Goal: Information Seeking & Learning: Learn about a topic

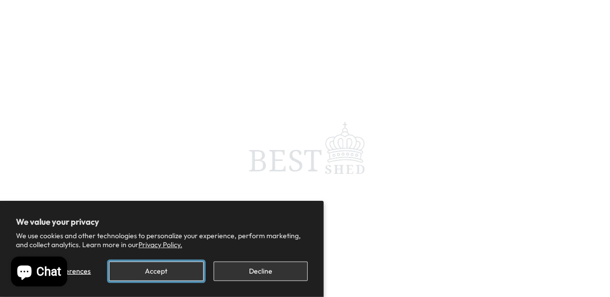
click at [178, 273] on button "Accept" at bounding box center [156, 270] width 94 height 19
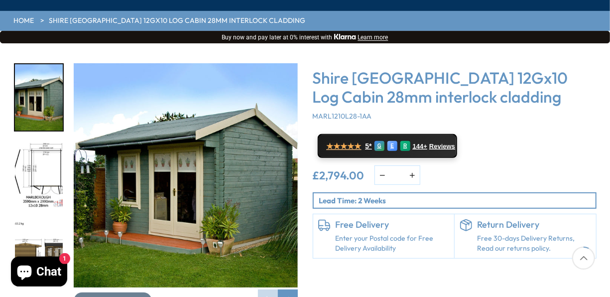
scroll to position [149, 0]
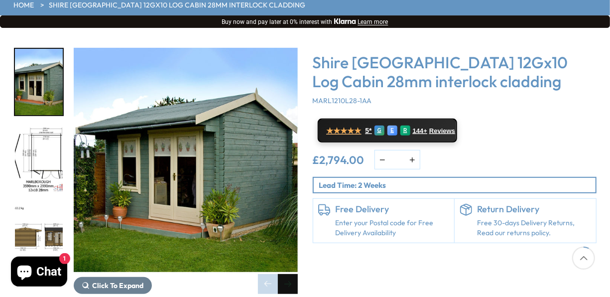
click at [288, 274] on div "Next slide" at bounding box center [288, 284] width 20 height 20
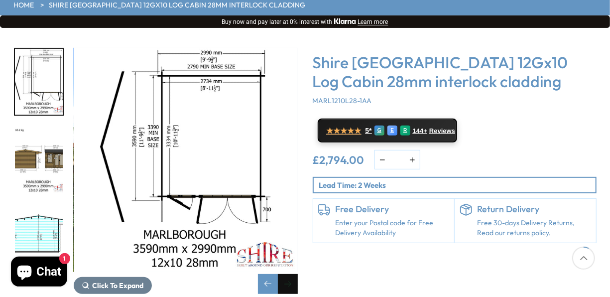
click at [288, 274] on div "Next slide" at bounding box center [288, 284] width 20 height 20
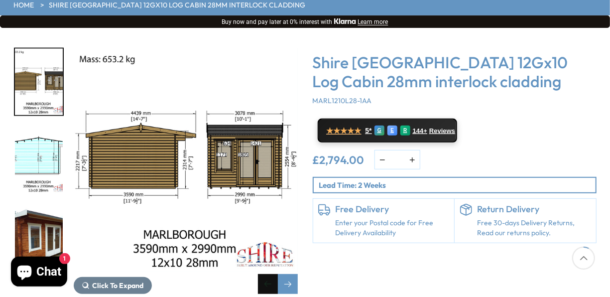
click at [267, 274] on div "Previous slide" at bounding box center [268, 284] width 20 height 20
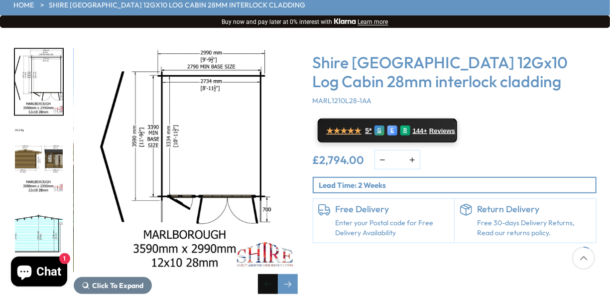
click at [267, 274] on div "Previous slide" at bounding box center [268, 284] width 20 height 20
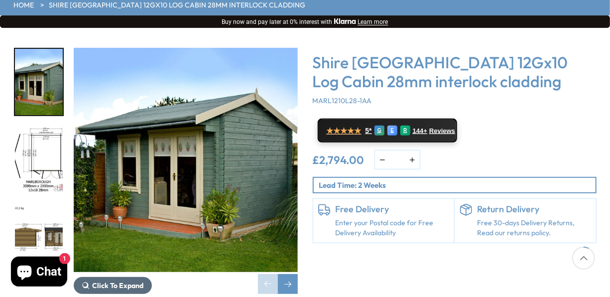
click at [118, 281] on span "Click To Expand" at bounding box center [118, 285] width 51 height 9
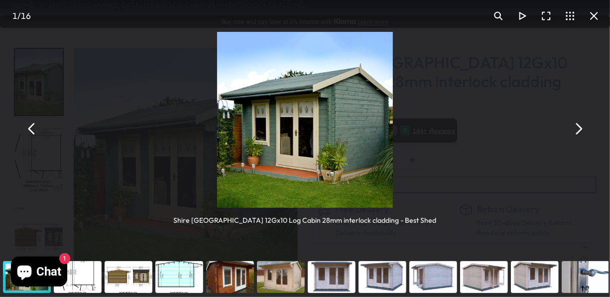
click at [572, 132] on button "You can close this modal content with the ESC key" at bounding box center [578, 129] width 24 height 24
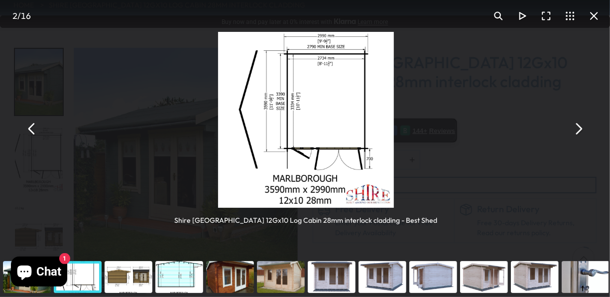
click at [572, 132] on button "You can close this modal content with the ESC key" at bounding box center [578, 129] width 24 height 24
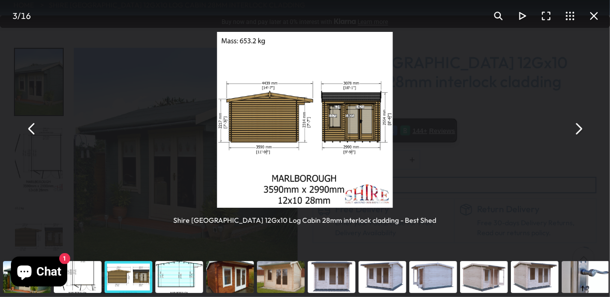
click at [572, 132] on button "You can close this modal content with the ESC key" at bounding box center [578, 129] width 24 height 24
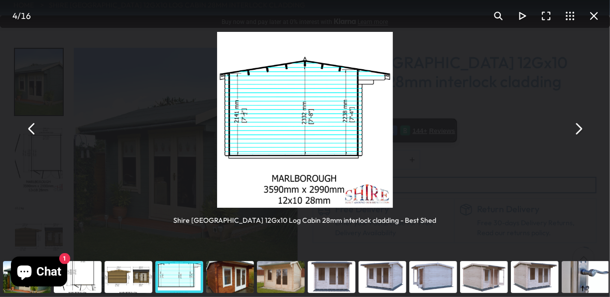
click at [572, 132] on button "You can close this modal content with the ESC key" at bounding box center [578, 129] width 24 height 24
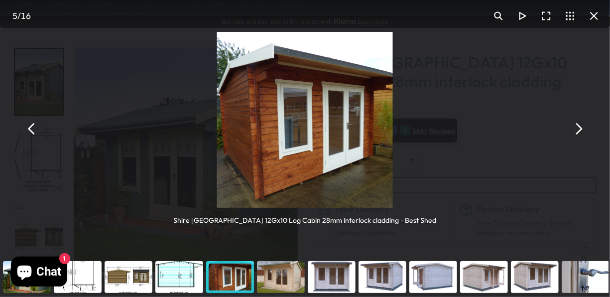
click at [572, 132] on button "You can close this modal content with the ESC key" at bounding box center [578, 129] width 24 height 24
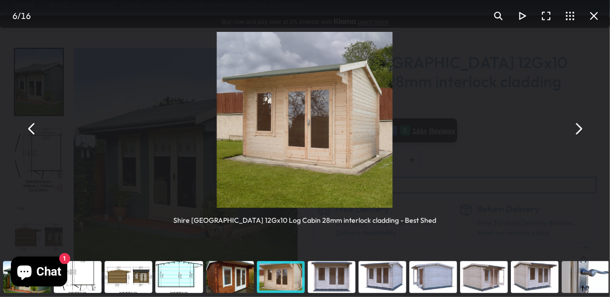
click at [572, 132] on button "You can close this modal content with the ESC key" at bounding box center [578, 129] width 24 height 24
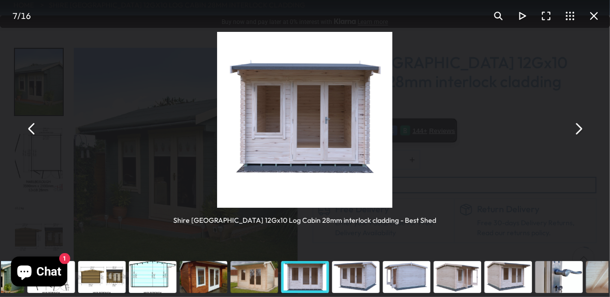
click at [572, 132] on button "You can close this modal content with the ESC key" at bounding box center [578, 129] width 24 height 24
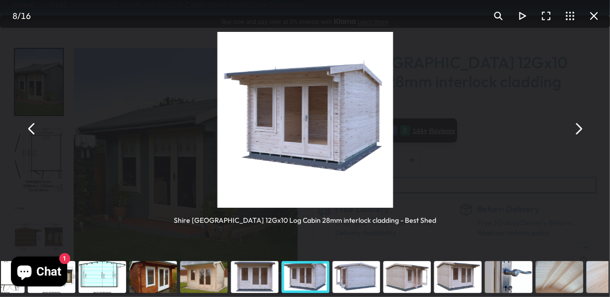
click at [572, 132] on button "You can close this modal content with the ESC key" at bounding box center [578, 129] width 24 height 24
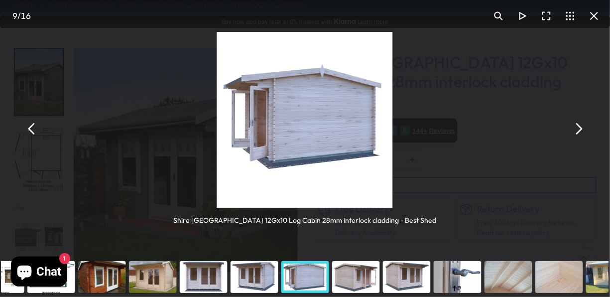
click at [572, 132] on button "You can close this modal content with the ESC key" at bounding box center [578, 129] width 24 height 24
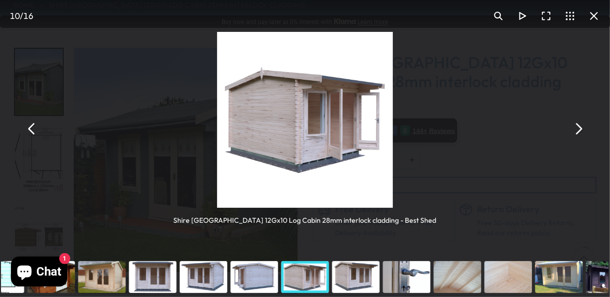
click at [572, 132] on button "You can close this modal content with the ESC key" at bounding box center [578, 129] width 24 height 24
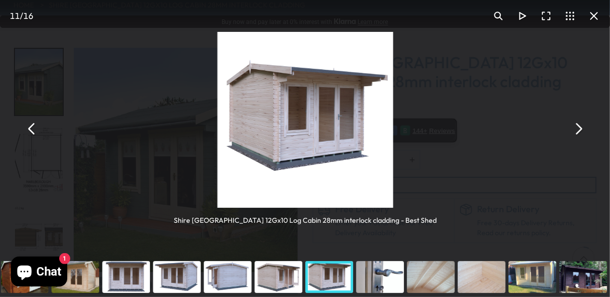
click at [572, 132] on button "You can close this modal content with the ESC key" at bounding box center [578, 129] width 24 height 24
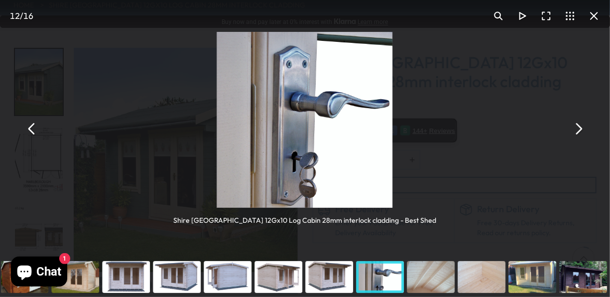
click at [572, 132] on button "You can close this modal content with the ESC key" at bounding box center [578, 129] width 24 height 24
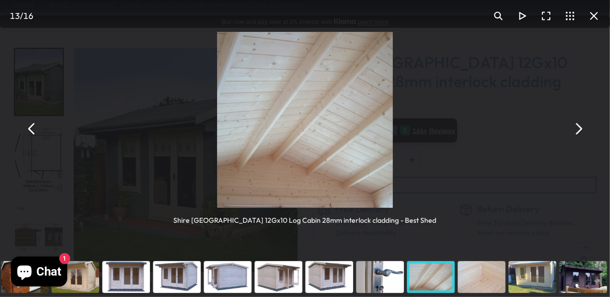
click at [572, 132] on button "You can close this modal content with the ESC key" at bounding box center [578, 129] width 24 height 24
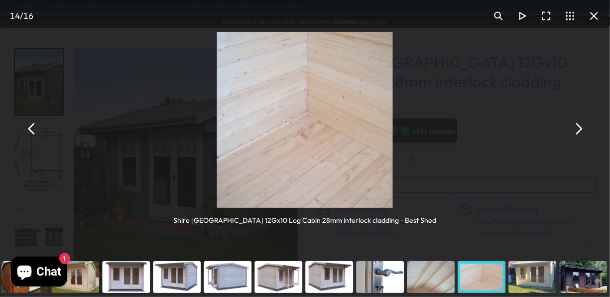
click at [572, 131] on button "You can close this modal content with the ESC key" at bounding box center [578, 129] width 24 height 24
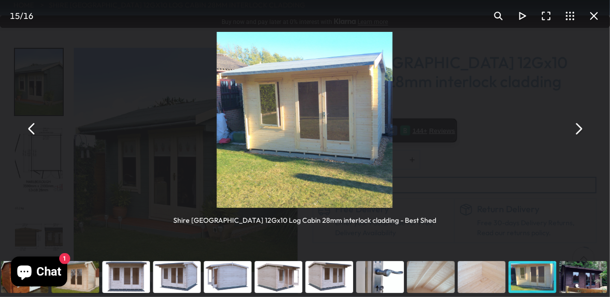
click at [572, 131] on button "You can close this modal content with the ESC key" at bounding box center [578, 129] width 24 height 24
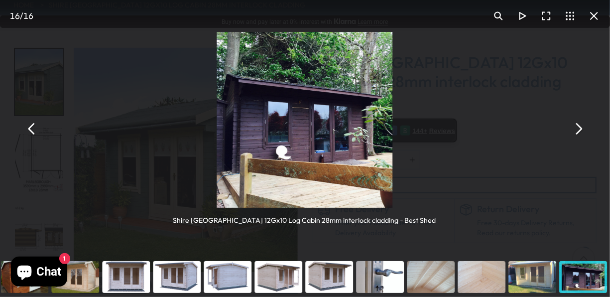
click at [572, 131] on button "You can close this modal content with the ESC key" at bounding box center [578, 129] width 24 height 24
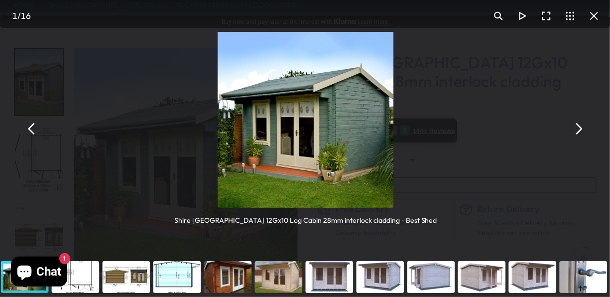
click at [572, 131] on button "You can close this modal content with the ESC key" at bounding box center [578, 129] width 24 height 24
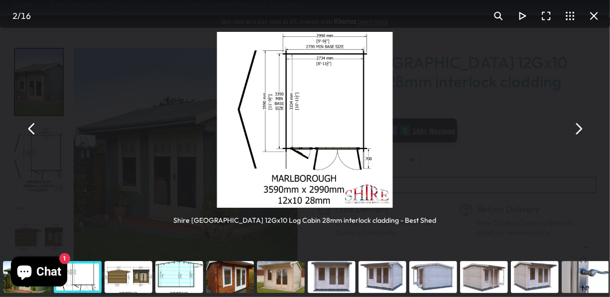
click at [571, 130] on button "You can close this modal content with the ESC key" at bounding box center [578, 129] width 24 height 24
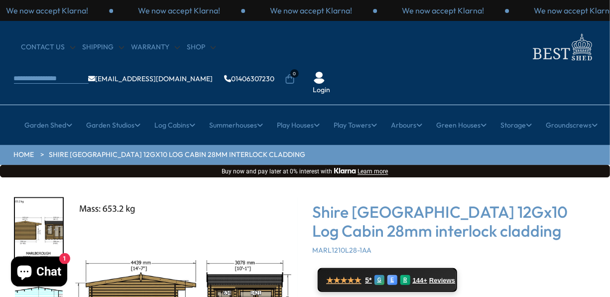
scroll to position [242, 0]
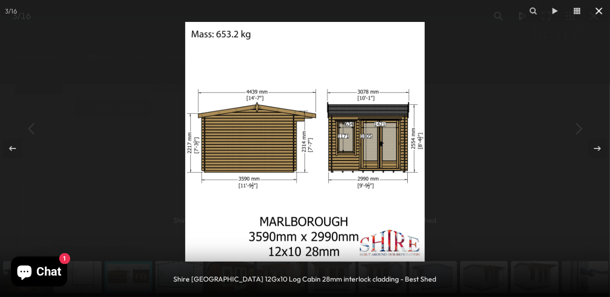
click at [601, 9] on icon at bounding box center [599, 10] width 7 height 7
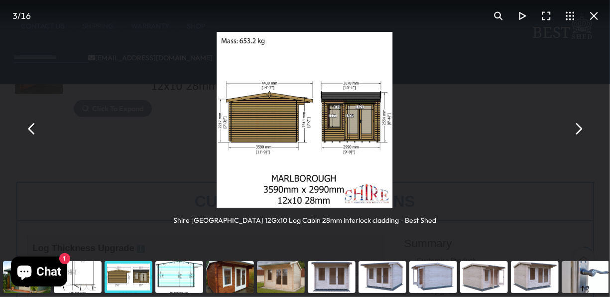
click at [601, 9] on button "You can close this modal content with the ESC key" at bounding box center [594, 16] width 24 height 24
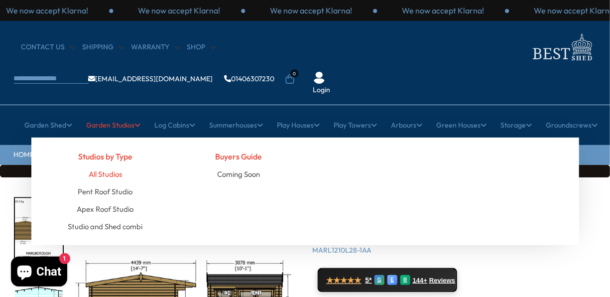
click at [100, 165] on link "All Studios" at bounding box center [105, 173] width 33 height 17
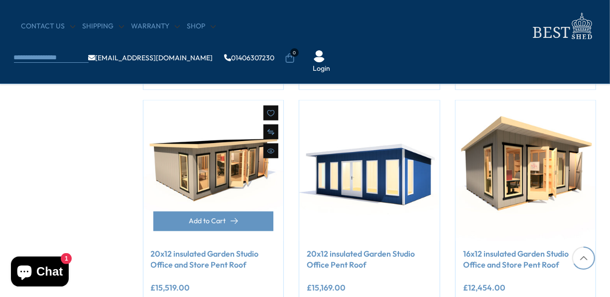
scroll to position [797, 0]
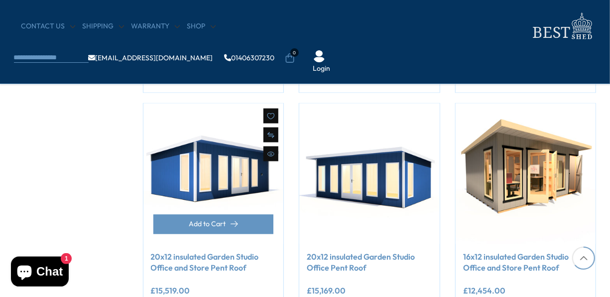
click at [205, 186] on img at bounding box center [213, 174] width 140 height 140
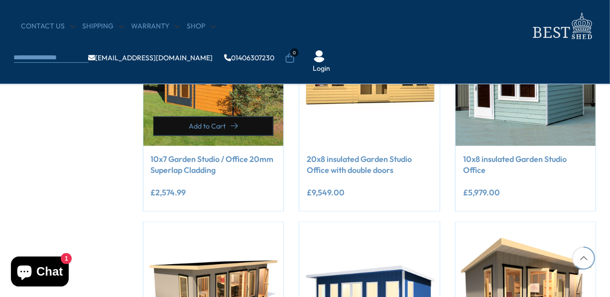
scroll to position [598, 0]
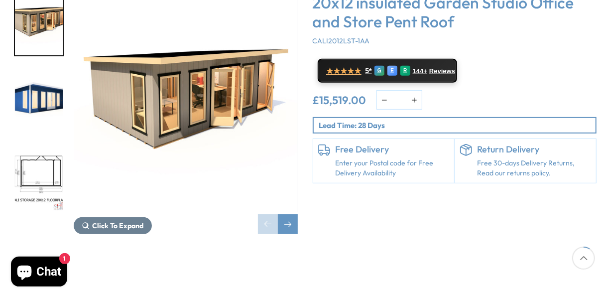
scroll to position [149, 0]
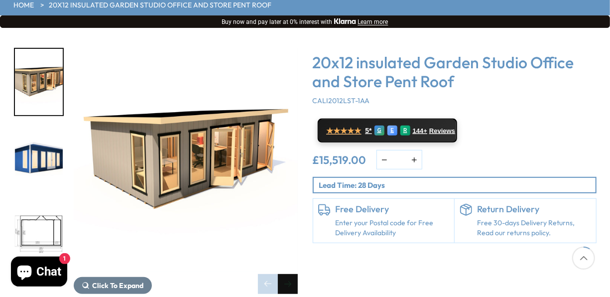
click at [287, 274] on div "Next slide" at bounding box center [288, 284] width 20 height 20
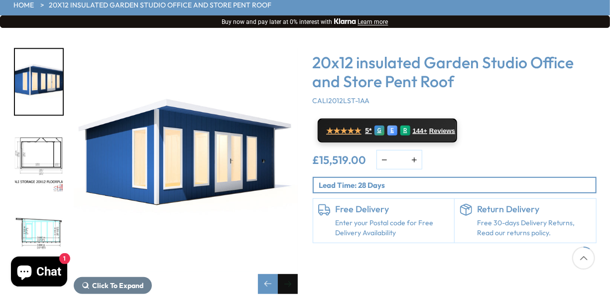
click at [287, 274] on div "Next slide" at bounding box center [288, 284] width 20 height 20
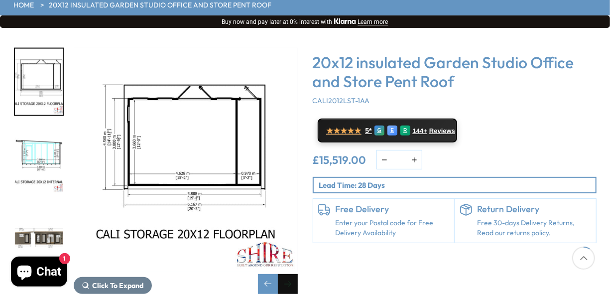
click at [287, 274] on div "Next slide" at bounding box center [288, 284] width 20 height 20
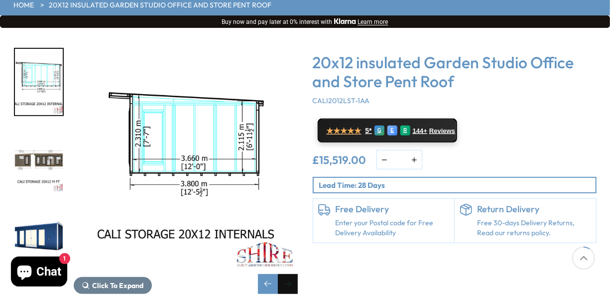
click at [287, 274] on div "Next slide" at bounding box center [288, 284] width 20 height 20
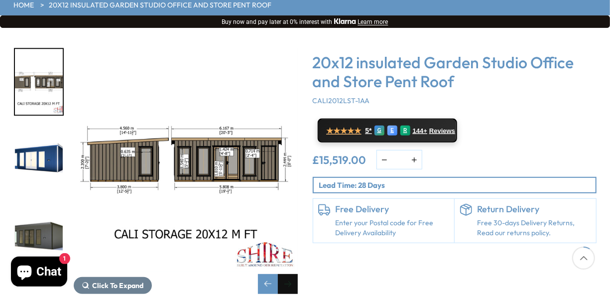
click at [288, 274] on div "Next slide" at bounding box center [288, 284] width 20 height 20
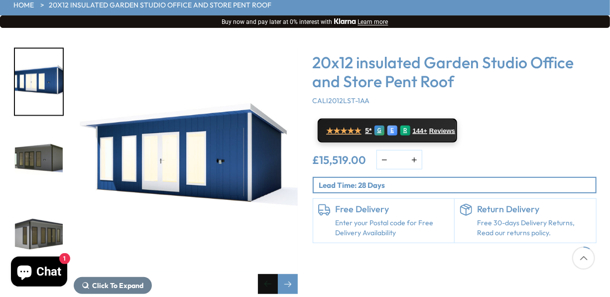
click at [265, 274] on div "Previous slide" at bounding box center [268, 284] width 20 height 20
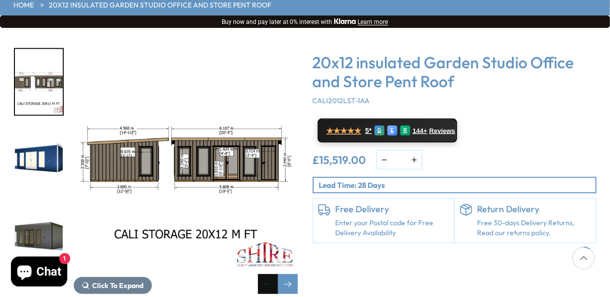
click at [265, 274] on div "Previous slide" at bounding box center [268, 284] width 20 height 20
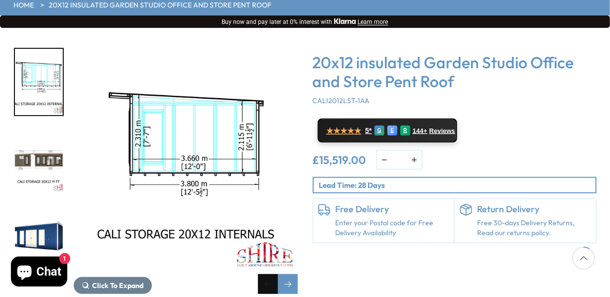
click at [265, 274] on div "Previous slide" at bounding box center [268, 284] width 20 height 20
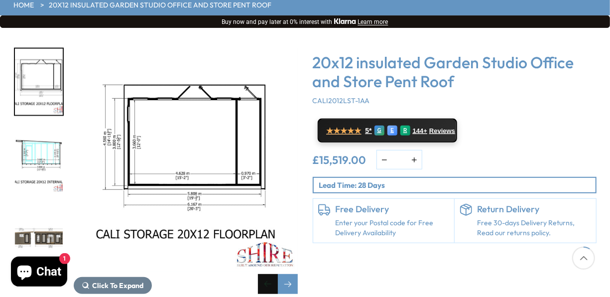
click at [265, 274] on div "Previous slide" at bounding box center [268, 284] width 20 height 20
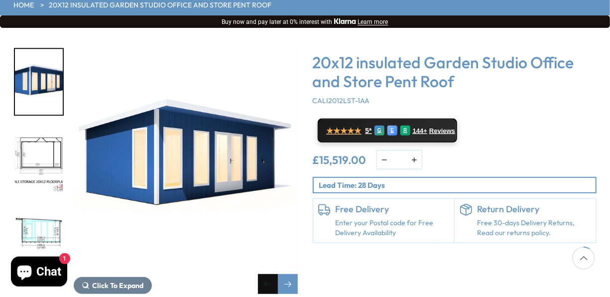
click at [265, 274] on div "Previous slide" at bounding box center [268, 284] width 20 height 20
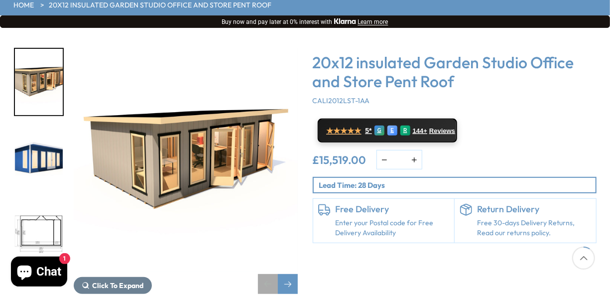
click at [265, 274] on div "Previous slide" at bounding box center [268, 284] width 20 height 20
